Goal: Transaction & Acquisition: Purchase product/service

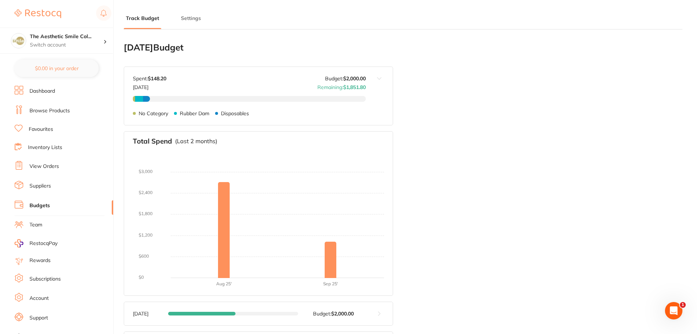
scroll to position [9, 0]
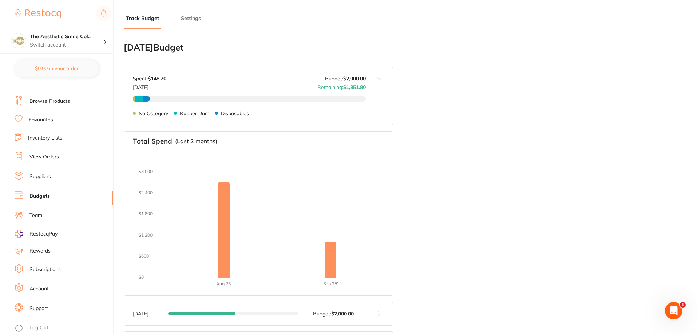
click at [64, 122] on li "Favourites" at bounding box center [64, 119] width 99 height 9
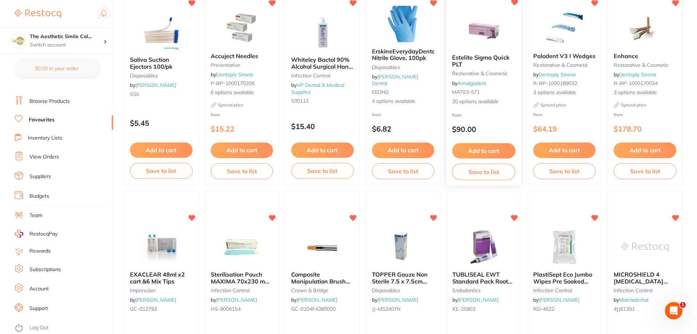
scroll to position [182, 0]
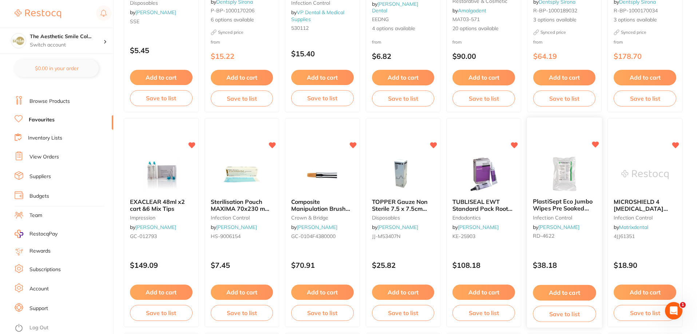
click at [584, 290] on button "Add to cart" at bounding box center [564, 293] width 63 height 16
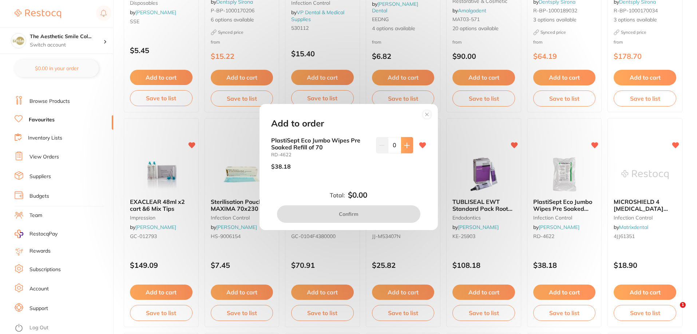
click at [407, 145] on icon at bounding box center [407, 146] width 6 height 6
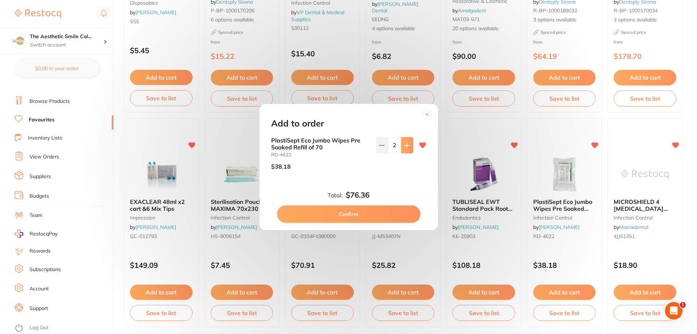
click at [407, 145] on icon at bounding box center [407, 146] width 6 height 6
type input "6"
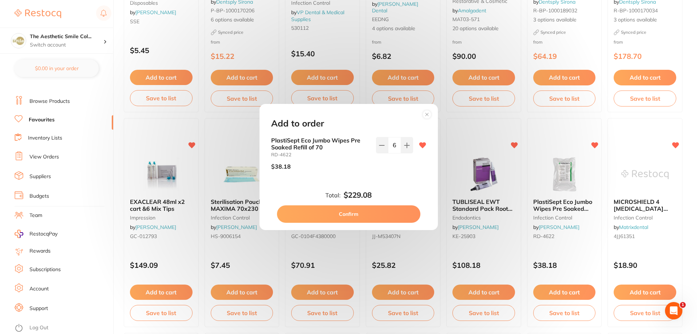
click at [371, 215] on button "Confirm" at bounding box center [348, 214] width 143 height 17
checkbox input "false"
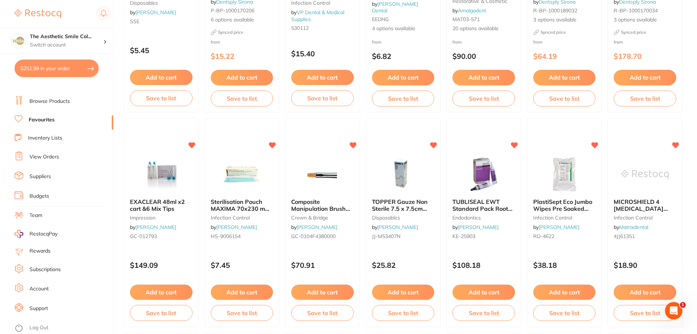
click at [59, 97] on li "Browse Products" at bounding box center [64, 101] width 99 height 11
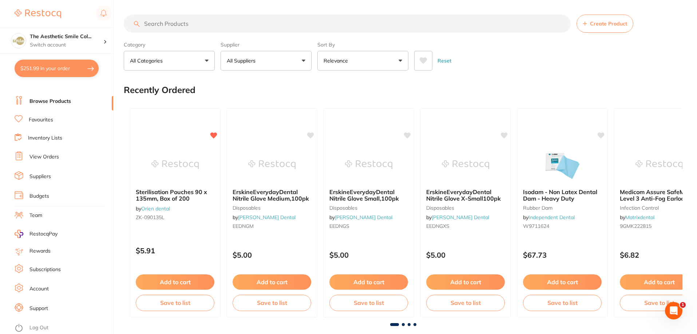
click at [188, 22] on input "search" at bounding box center [347, 24] width 447 height 18
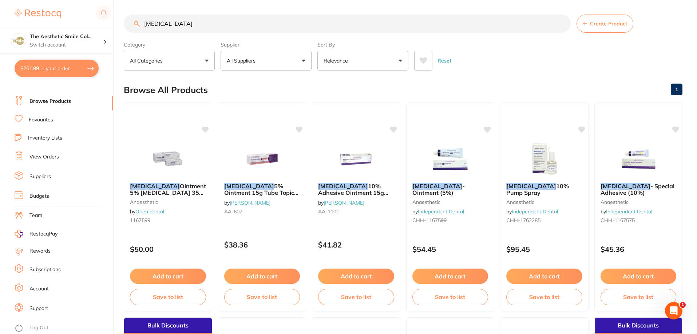
type input "[MEDICAL_DATA]"
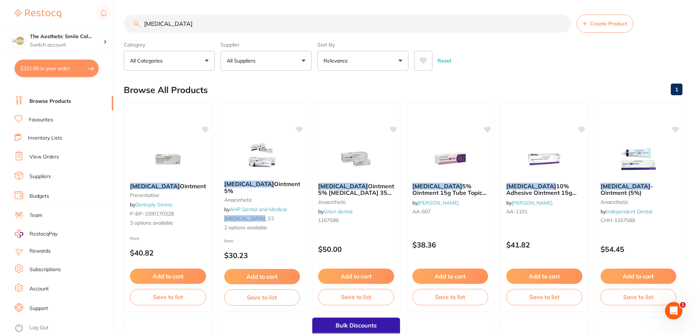
click at [183, 18] on input "[MEDICAL_DATA]" at bounding box center [347, 24] width 447 height 18
drag, startPoint x: 181, startPoint y: 27, endPoint x: 112, endPoint y: 19, distance: 69.5
click at [112, 19] on div "$251.99 The Aesthetic Smile Col... Switch account The Aesthetic Smile Collectiv…" at bounding box center [348, 167] width 697 height 334
type input "[MEDICAL_DATA]"
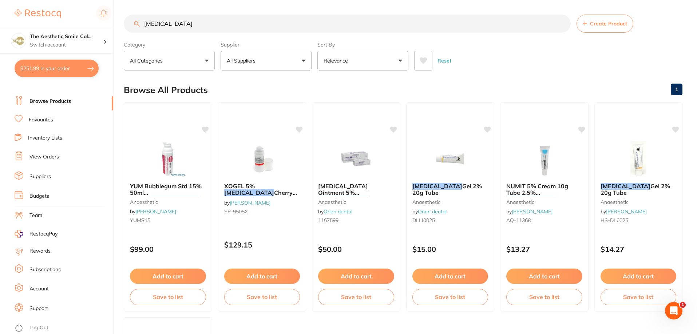
drag, startPoint x: 210, startPoint y: 24, endPoint x: 80, endPoint y: 27, distance: 129.2
click at [80, 26] on div "$251.99 The Aesthetic Smile Col... Switch account The Aesthetic Smile Collectiv…" at bounding box center [348, 167] width 697 height 334
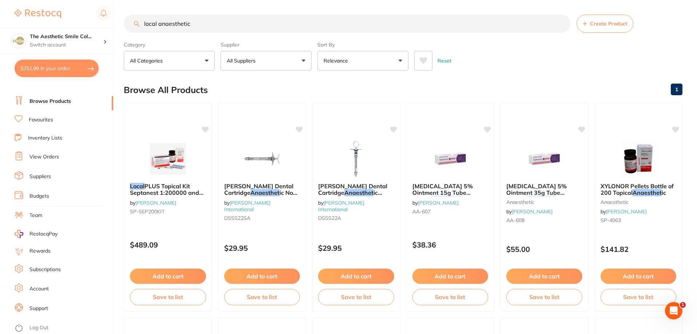
type input "local anaesthetic"
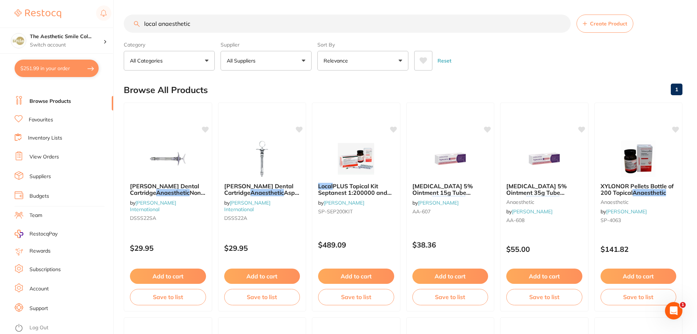
click at [179, 53] on button "All Categories" at bounding box center [169, 61] width 91 height 20
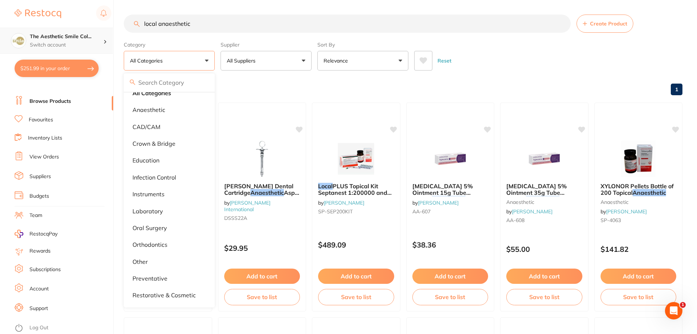
scroll to position [0, 0]
drag, startPoint x: 203, startPoint y: 27, endPoint x: 101, endPoint y: 36, distance: 103.0
click at [101, 36] on div "$251.99 The Aesthetic Smile Col... Switch account The Aesthetic Smile Collectiv…" at bounding box center [348, 167] width 697 height 334
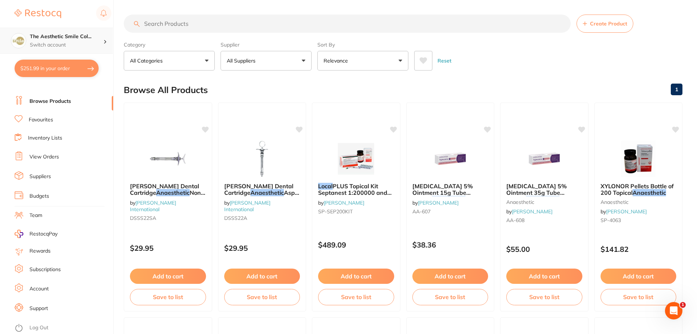
scroll to position [0, 0]
type input "ligno"
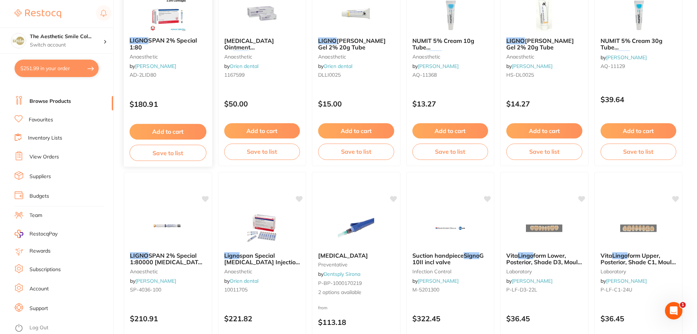
scroll to position [73, 0]
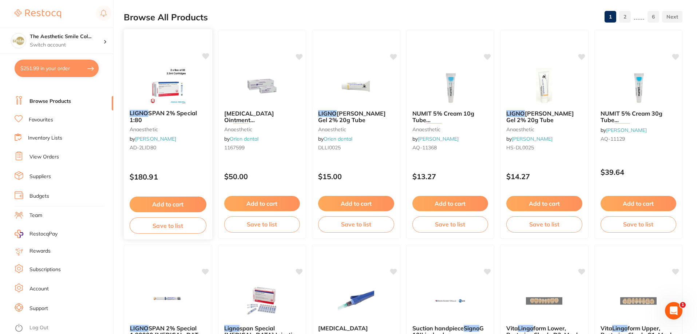
click at [168, 112] on span "SPAN 2% Special 1:80" at bounding box center [163, 117] width 67 height 14
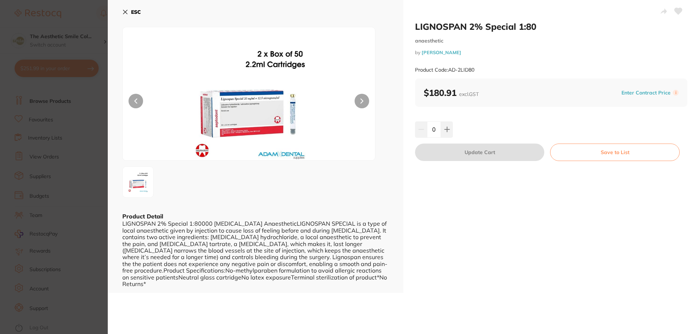
click at [129, 11] on button "ESC" at bounding box center [131, 12] width 19 height 12
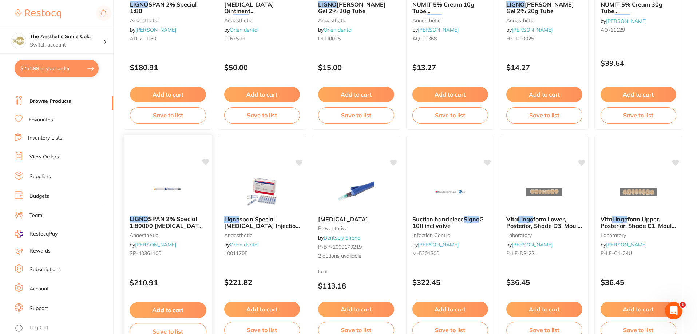
click at [179, 234] on small "anaesthetic" at bounding box center [168, 235] width 77 height 6
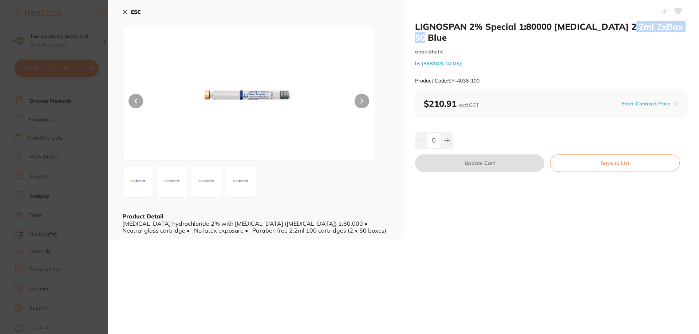
drag, startPoint x: 623, startPoint y: 26, endPoint x: 683, endPoint y: 29, distance: 60.1
click at [683, 29] on h2 "LIGNOSPAN 2% Special 1:80000 [MEDICAL_DATA] 2.2ml 2xBox 50 Blue" at bounding box center [551, 32] width 272 height 22
click at [449, 133] on button at bounding box center [447, 140] width 12 height 16
type input "1"
click at [166, 185] on img at bounding box center [172, 182] width 26 height 26
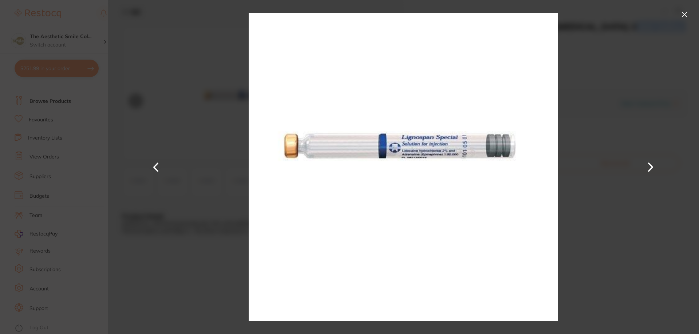
click at [687, 17] on button at bounding box center [684, 15] width 12 height 12
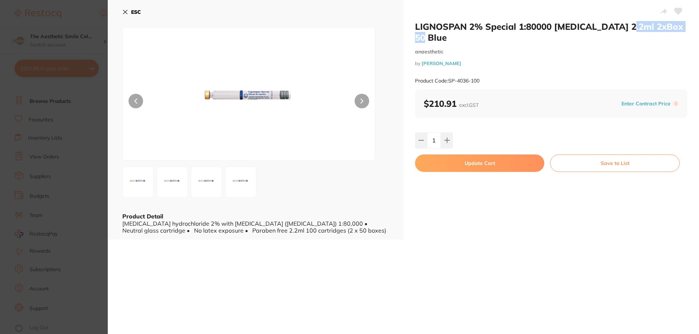
click at [504, 159] on button "Update Cart" at bounding box center [479, 163] width 129 height 17
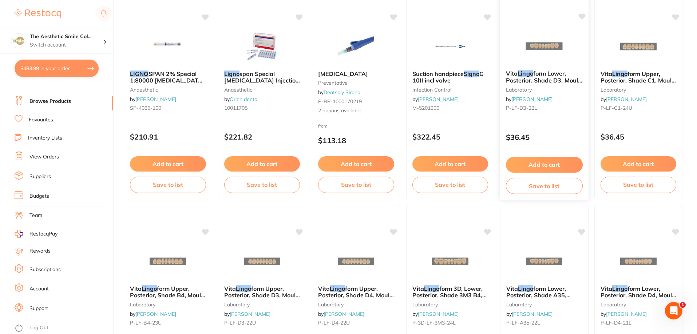
scroll to position [255, 0]
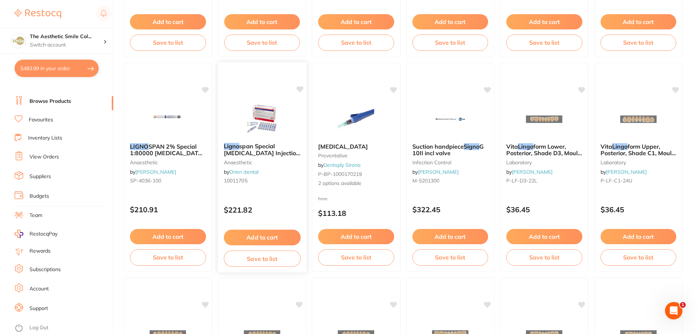
click at [271, 151] on span "span Special [MEDICAL_DATA] Injection Solution 2.2ml, Box of 100" at bounding box center [261, 153] width 76 height 21
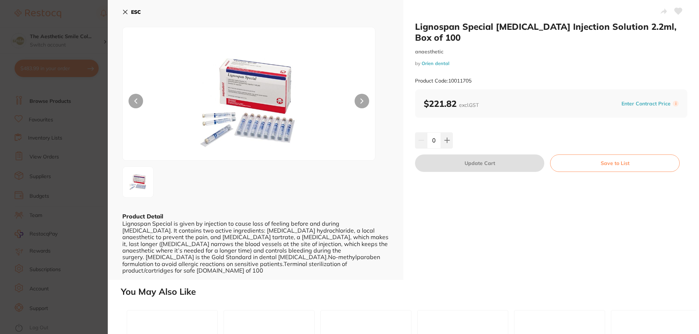
click at [231, 110] on img at bounding box center [248, 102] width 151 height 115
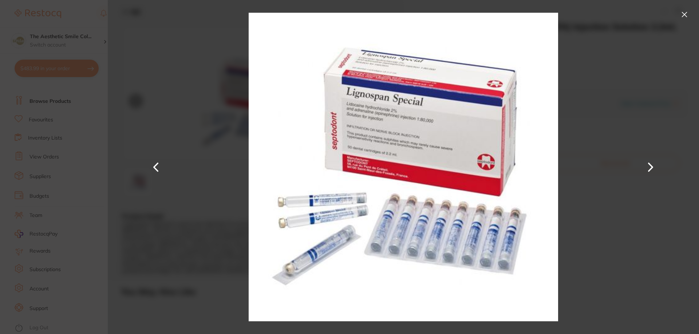
click at [686, 12] on button at bounding box center [684, 15] width 12 height 12
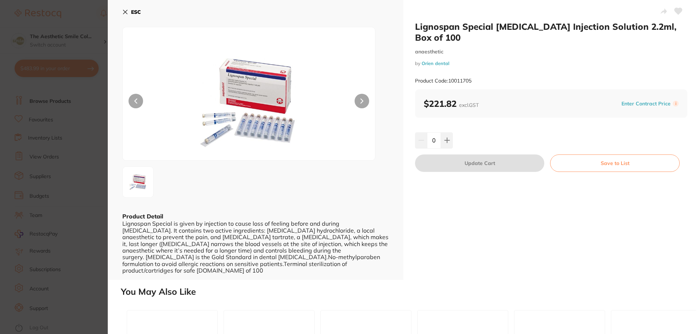
click at [128, 11] on icon at bounding box center [125, 12] width 6 height 6
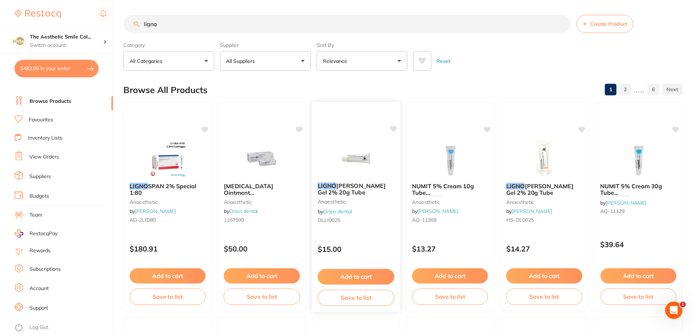
scroll to position [255, 0]
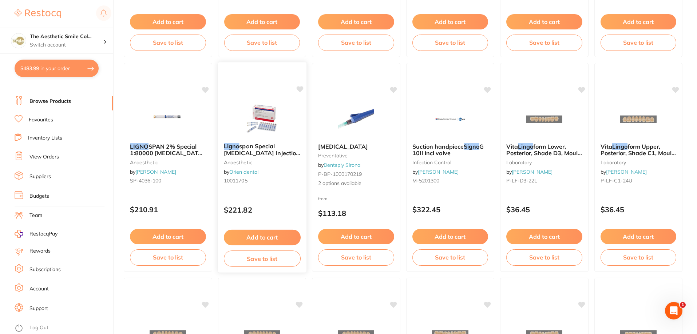
click at [246, 154] on span "span Special [MEDICAL_DATA] Injection Solution 2.2ml, Box of 100" at bounding box center [261, 153] width 76 height 21
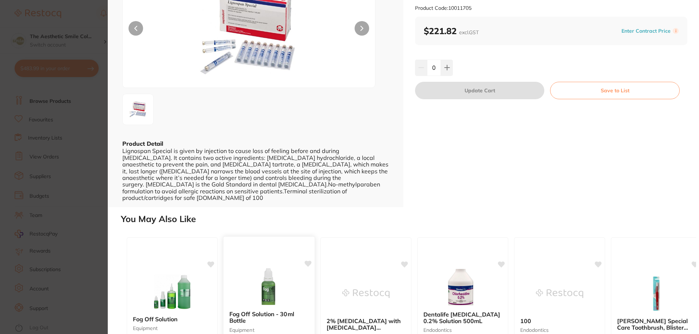
scroll to position [146, 0]
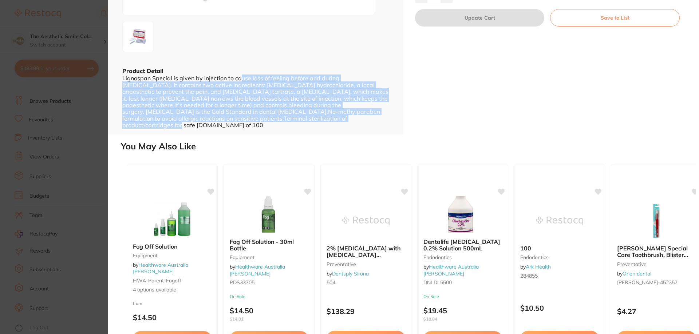
drag, startPoint x: 254, startPoint y: 78, endPoint x: 341, endPoint y: 123, distance: 97.6
click at [374, 90] on div "Lignospan Special is given by injection to cause loss of feeling before and dur…" at bounding box center [255, 101] width 266 height 53
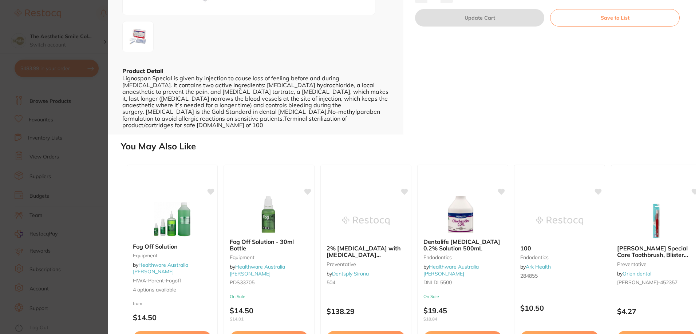
scroll to position [0, 0]
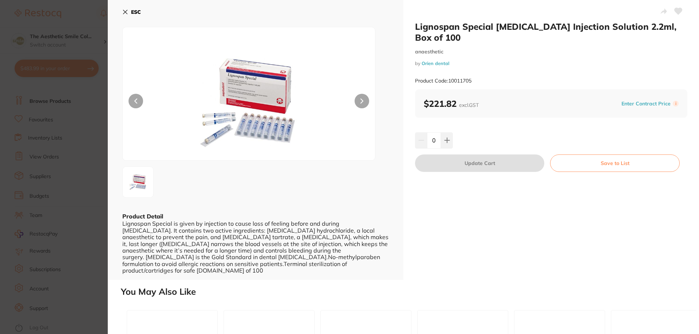
click at [139, 11] on b "ESC" at bounding box center [136, 12] width 10 height 7
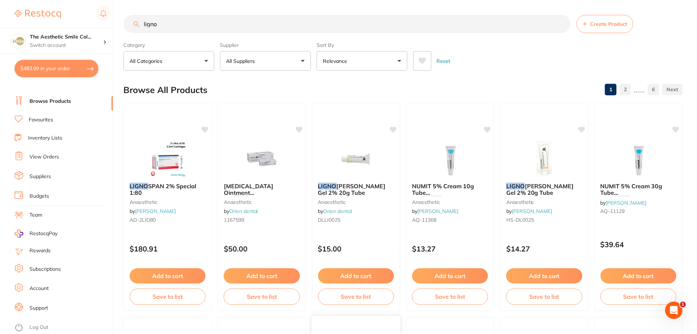
scroll to position [255, 0]
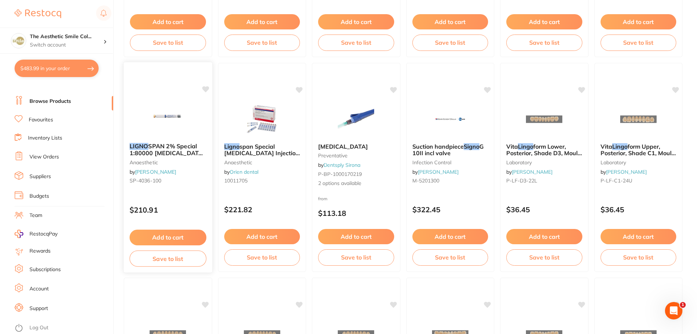
click at [176, 156] on span "SPAN 2% Special 1:80000 [MEDICAL_DATA] 2.2ml 2xBox 50 Blue" at bounding box center [167, 153] width 75 height 21
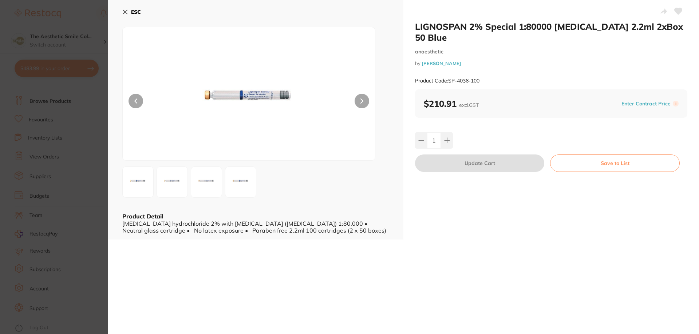
click at [127, 9] on icon at bounding box center [125, 12] width 6 height 6
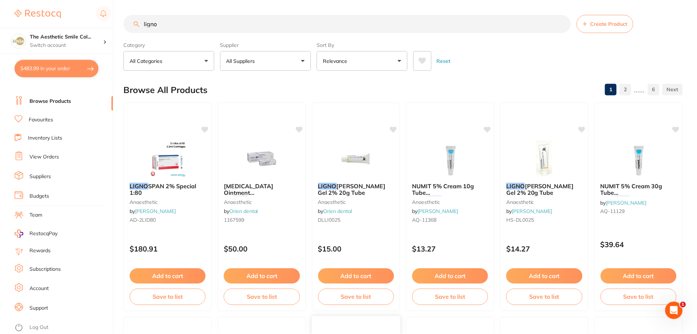
scroll to position [255, 0]
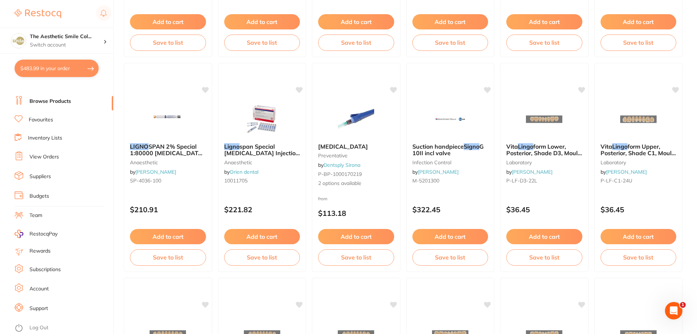
click at [47, 70] on button "$483.99 in your order" at bounding box center [57, 68] width 84 height 17
checkbox input "true"
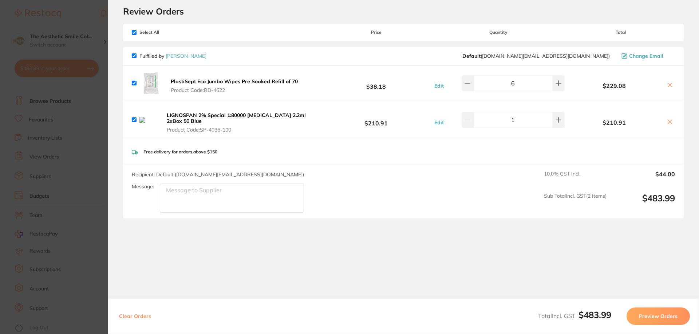
scroll to position [0, 0]
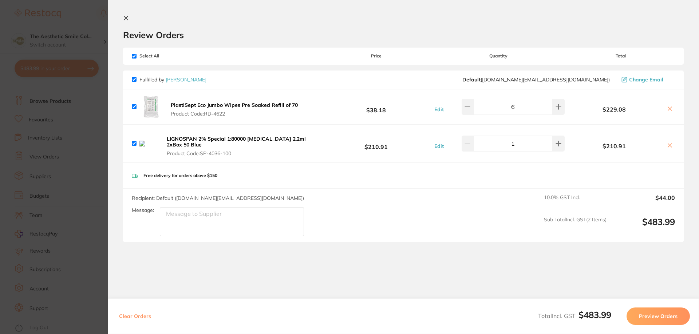
click at [126, 16] on icon at bounding box center [126, 18] width 6 height 6
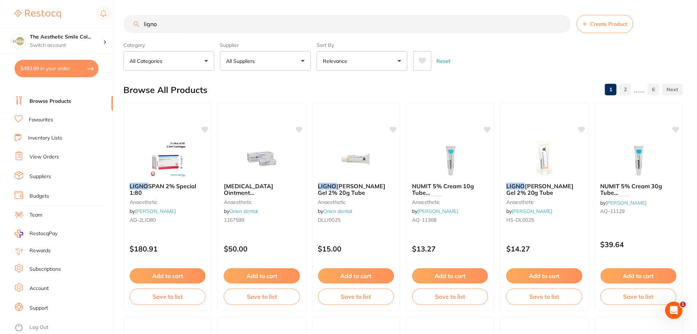
scroll to position [255, 0]
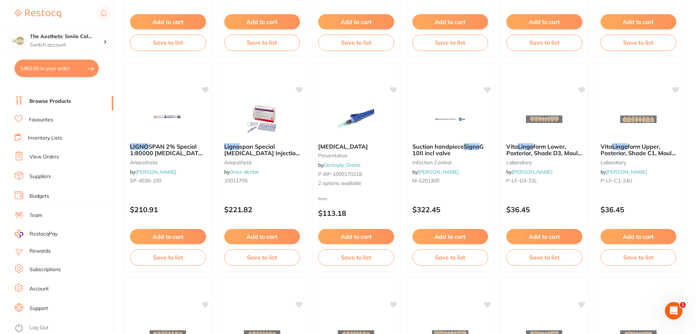
click at [54, 120] on li "Favourites" at bounding box center [64, 119] width 99 height 9
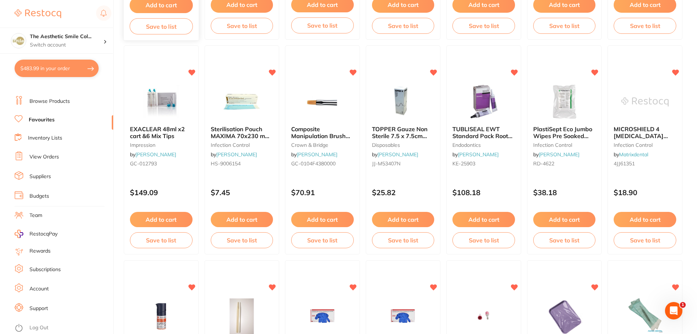
scroll to position [73, 0]
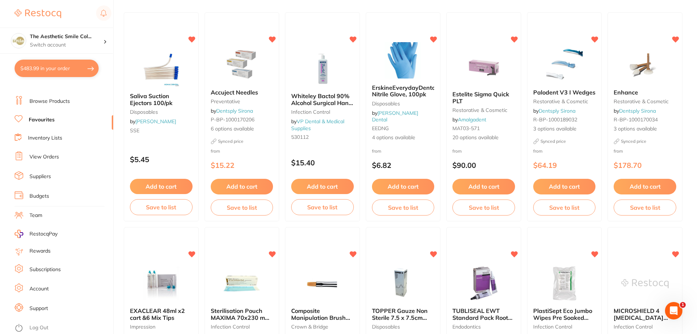
click at [65, 66] on button "$483.99 in your order" at bounding box center [57, 68] width 84 height 17
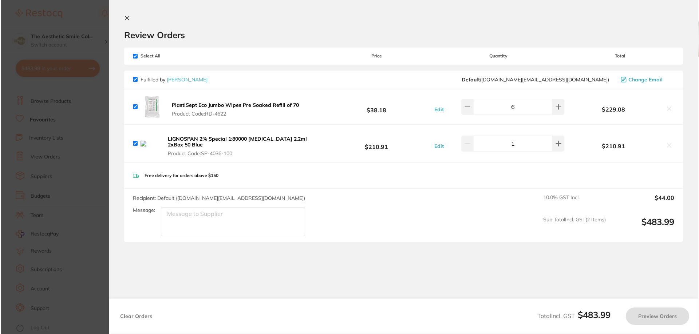
scroll to position [0, 0]
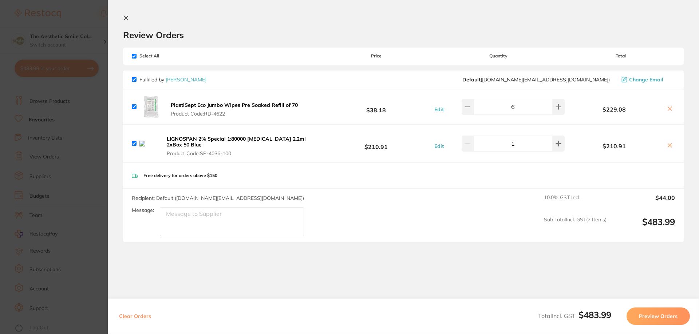
click at [146, 145] on img at bounding box center [148, 144] width 19 height 6
click at [186, 137] on b "LIGNOSPAN 2% Special 1:80000 [MEDICAL_DATA] 2.2ml 2xBox 50 Blue" at bounding box center [236, 142] width 139 height 12
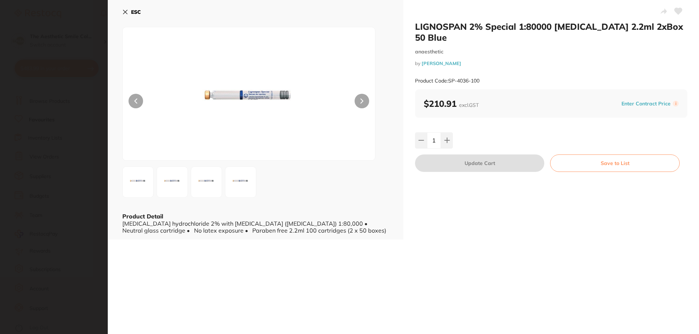
drag, startPoint x: 474, startPoint y: 55, endPoint x: 416, endPoint y: 27, distance: 64.4
click at [416, 27] on div "LIGNOSPAN 2% Special 1:80000 [MEDICAL_DATA] 2.2ml 2xBox 50 Blue anaesthetic by …" at bounding box center [551, 55] width 272 height 68
click at [477, 57] on div "LIGNOSPAN 2% Special 1:80000 [MEDICAL_DATA] 2.2ml 2xBox 50 Blue anaesthetic by …" at bounding box center [551, 55] width 272 height 68
click at [130, 13] on button "ESC" at bounding box center [131, 12] width 19 height 12
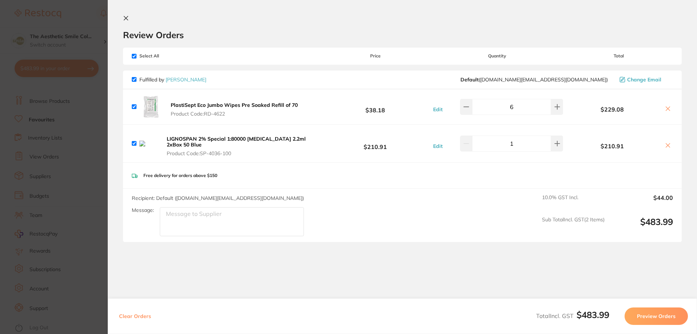
click at [644, 317] on button "Preview Orders" at bounding box center [655, 316] width 63 height 17
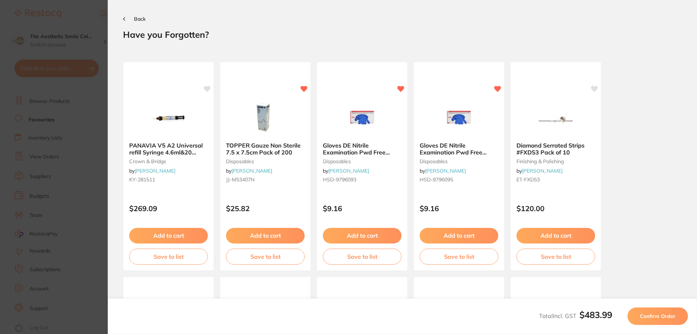
click at [135, 15] on div "Back" at bounding box center [402, 18] width 559 height 7
click at [139, 16] on span "Back" at bounding box center [140, 19] width 12 height 7
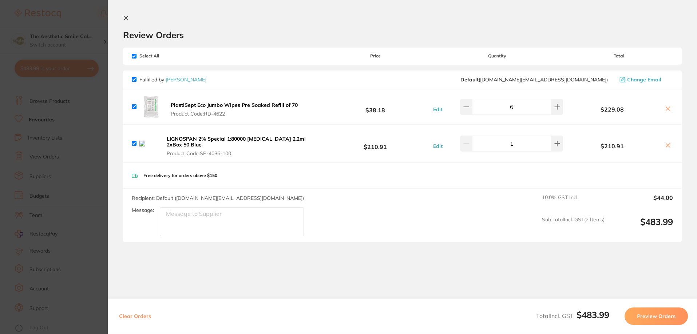
click at [72, 66] on section "Update RRP Set your pre negotiated price for this item. Item Agreed RRP (excl. …" at bounding box center [348, 167] width 697 height 334
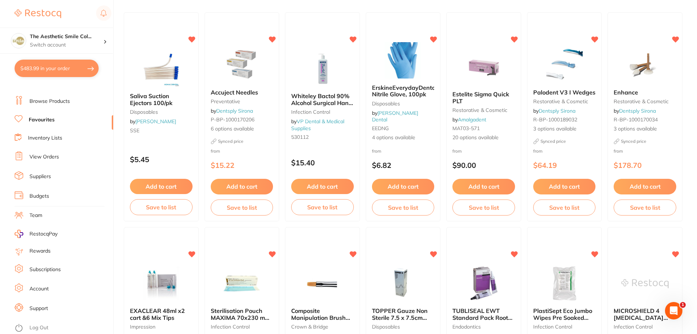
click at [60, 73] on button "$483.99 in your order" at bounding box center [57, 68] width 84 height 17
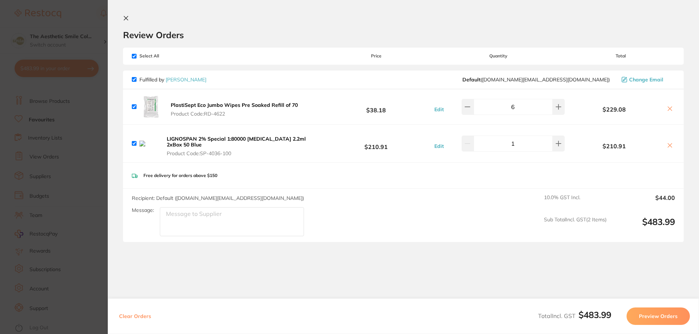
click at [669, 145] on icon at bounding box center [670, 146] width 6 height 6
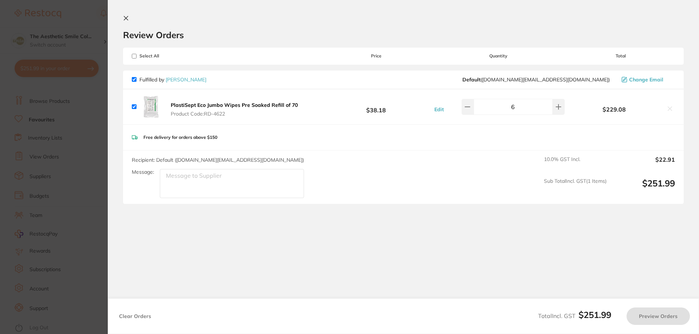
checkbox input "true"
click at [669, 314] on button "Preview Orders" at bounding box center [657, 316] width 63 height 17
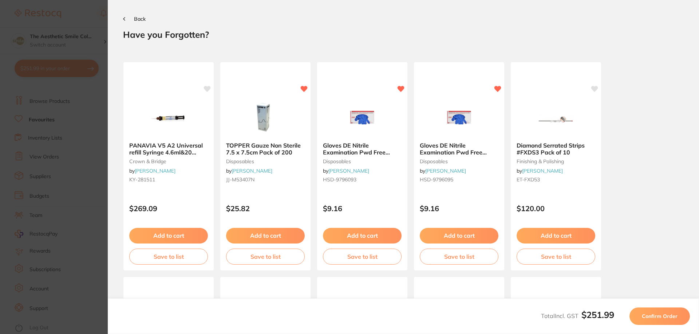
scroll to position [203, 0]
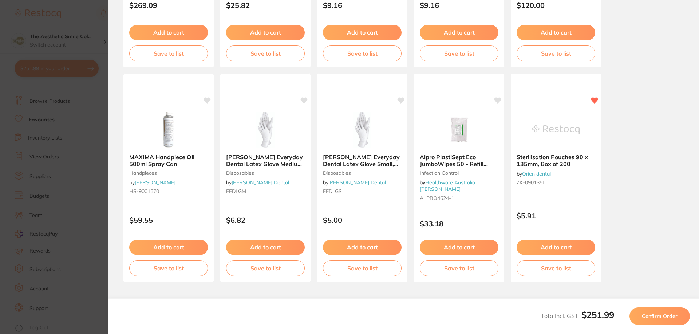
click at [648, 318] on span "Confirm Order" at bounding box center [659, 316] width 36 height 7
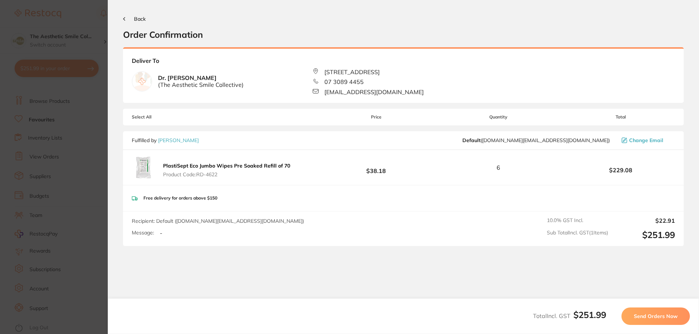
click at [659, 319] on span "Send Orders Now" at bounding box center [655, 316] width 44 height 7
